Goal: Navigation & Orientation: Find specific page/section

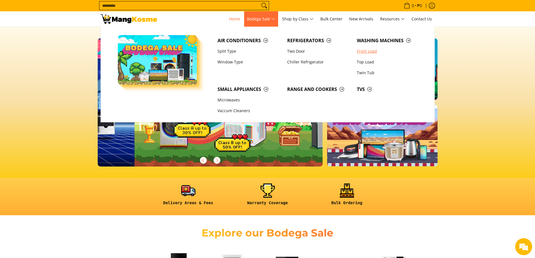
scroll to position [0, 225]
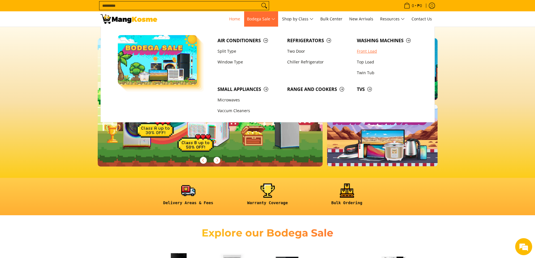
click at [361, 52] on link "Front Load" at bounding box center [389, 51] width 70 height 11
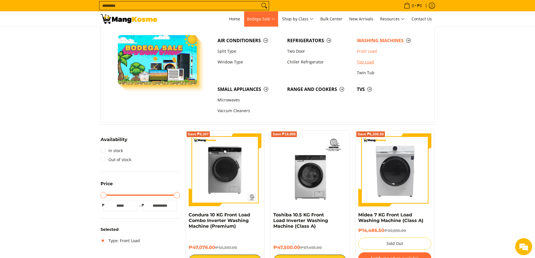
click at [366, 61] on link "Top Load" at bounding box center [389, 62] width 70 height 11
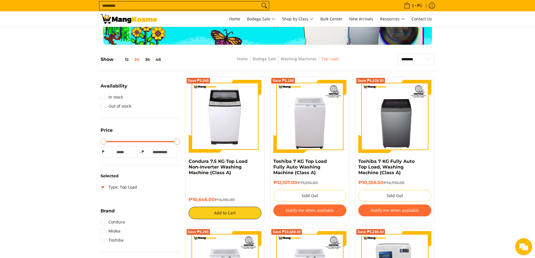
scroll to position [57, 0]
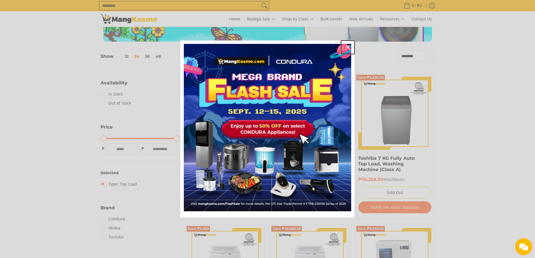
click at [347, 48] on icon "close icon" at bounding box center [347, 47] width 5 height 5
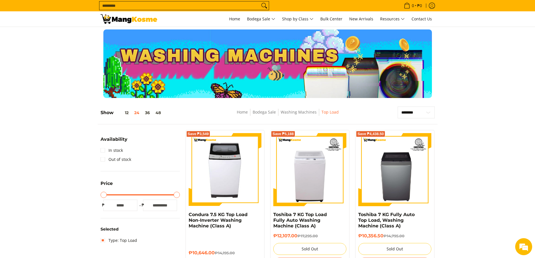
scroll to position [0, 0]
